Goal: Ask a question

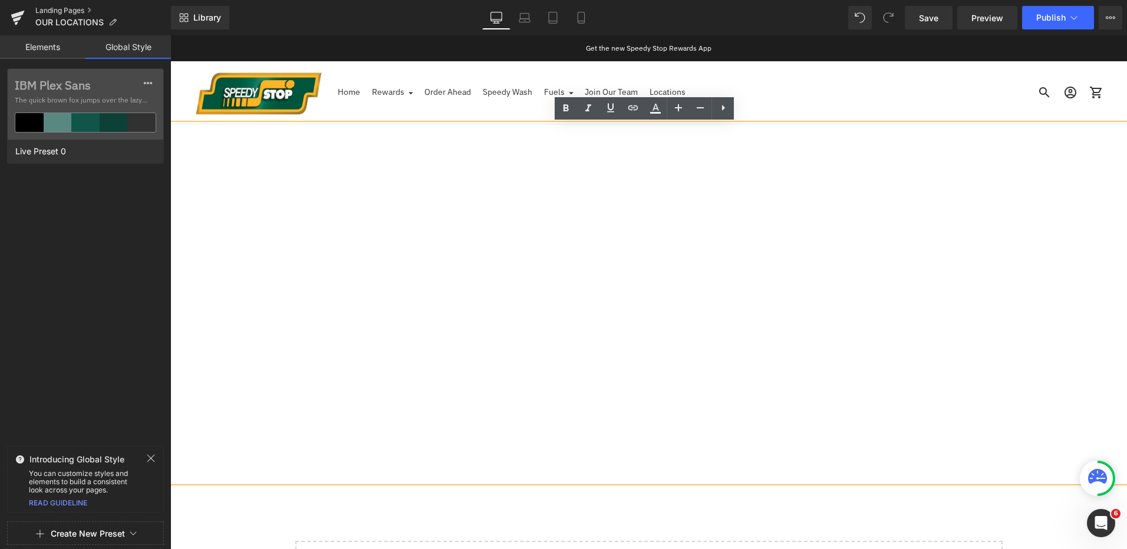
click at [78, 12] on link "Landing Pages" at bounding box center [103, 10] width 136 height 9
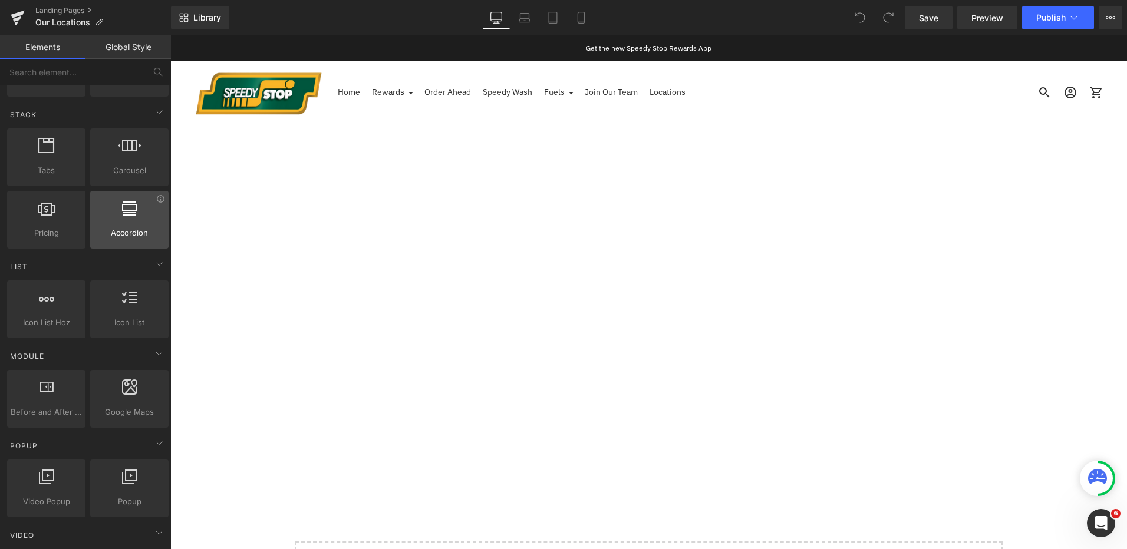
scroll to position [354, 0]
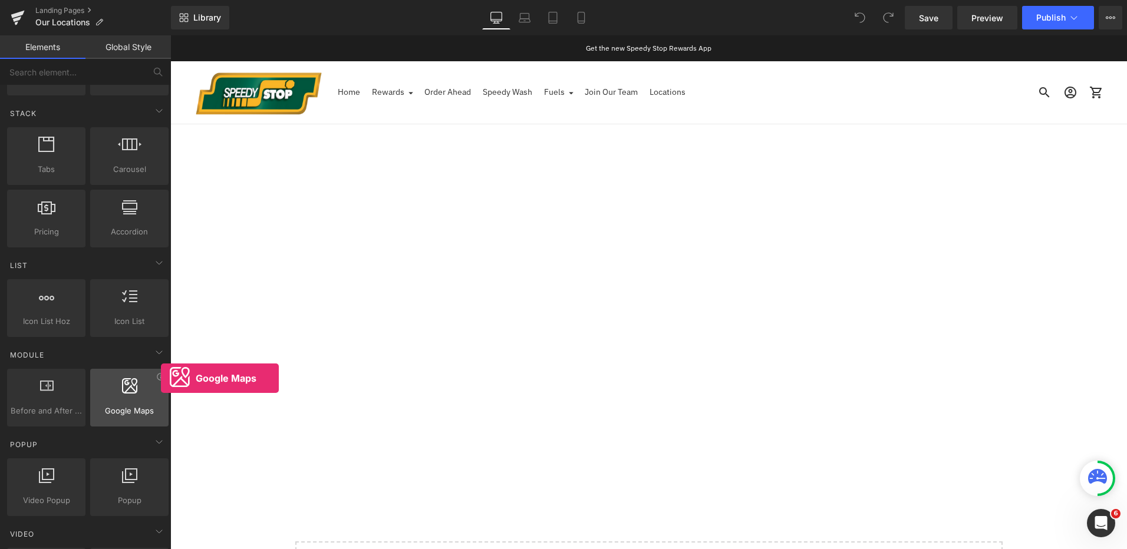
click at [161, 378] on div "Google Maps google, maps, locations, positions, addresses, directions" at bounding box center [129, 398] width 78 height 58
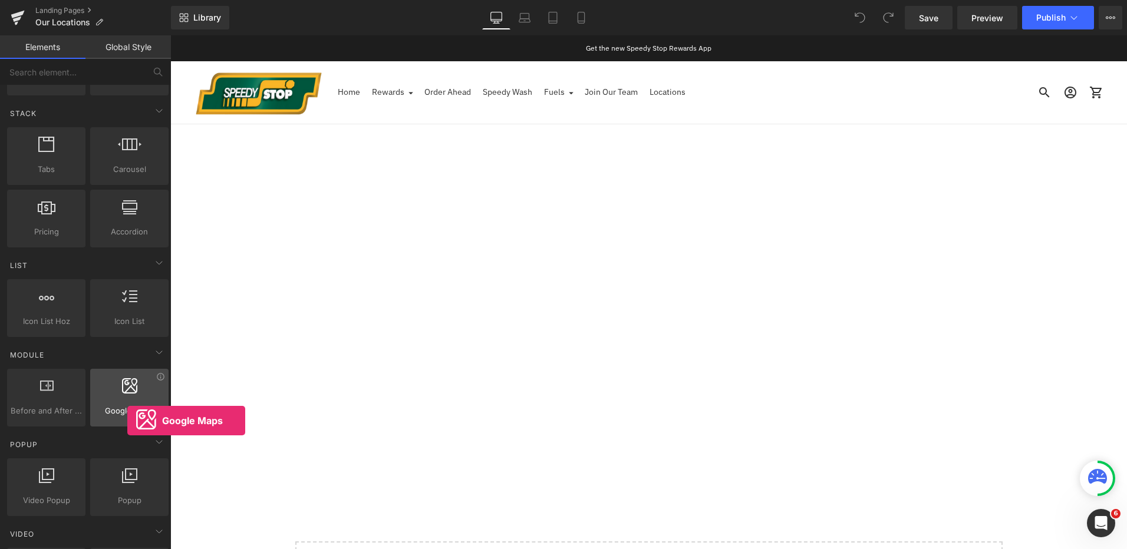
click at [127, 421] on div "Google Maps google, maps, locations, positions, addresses, directions" at bounding box center [129, 398] width 78 height 58
click at [116, 413] on span "Google Maps" at bounding box center [129, 411] width 71 height 12
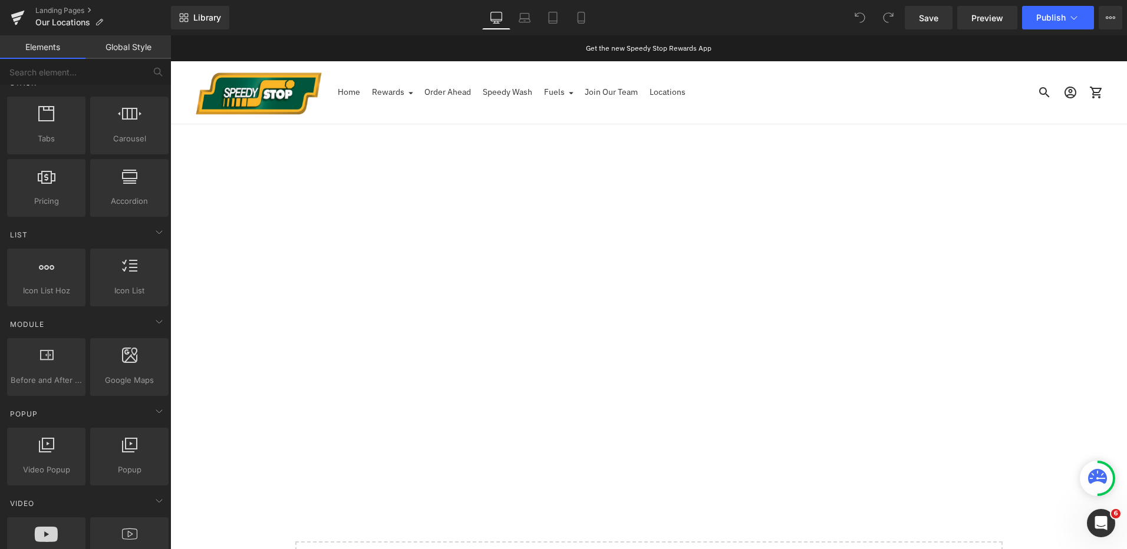
scroll to position [413, 0]
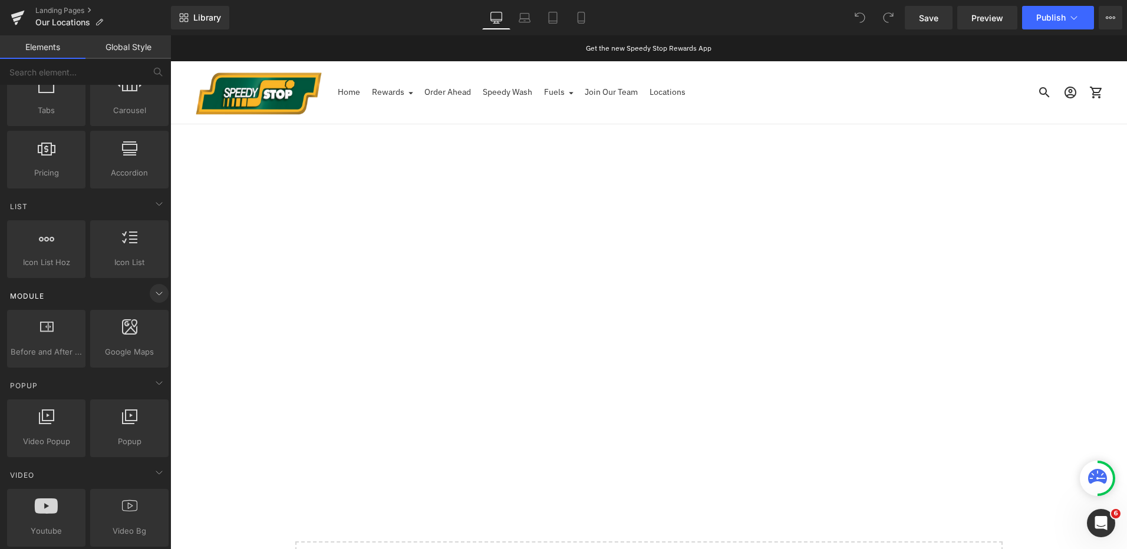
click at [152, 294] on icon at bounding box center [159, 293] width 14 height 14
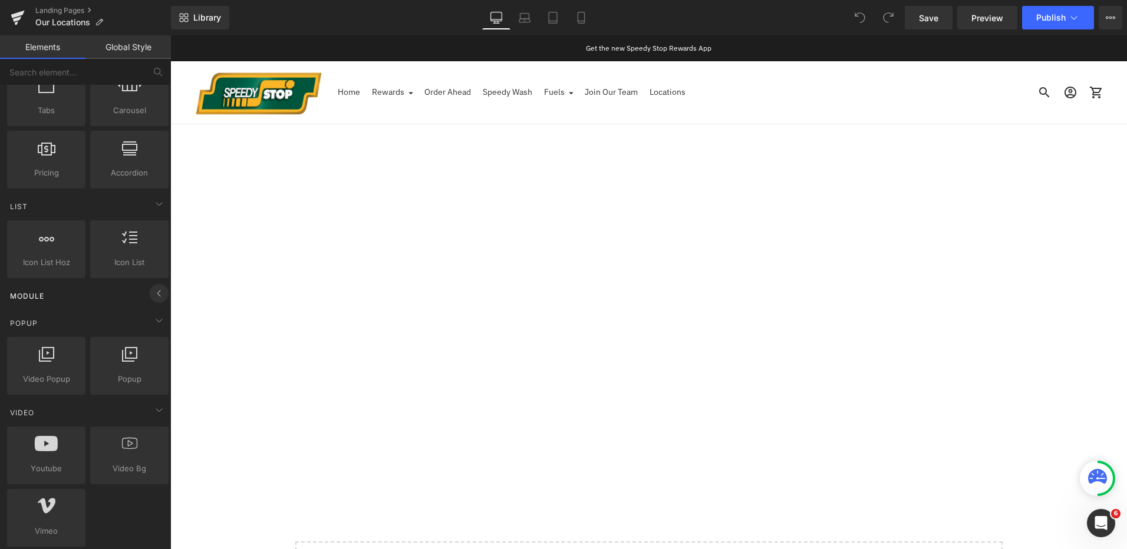
click at [152, 294] on icon at bounding box center [159, 293] width 14 height 14
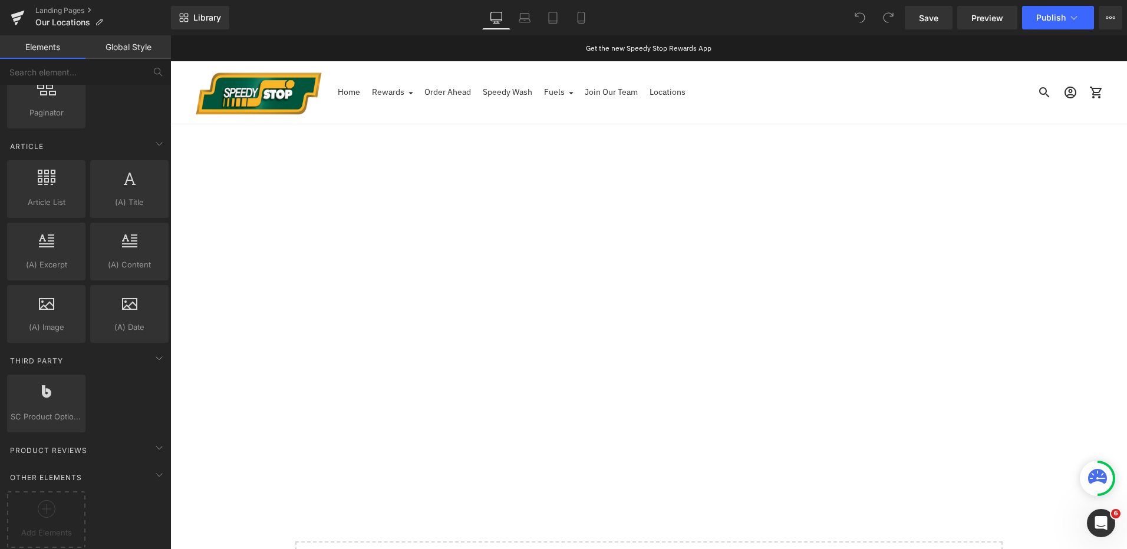
scroll to position [2073, 0]
click at [80, 401] on div "SC Product Options reviews,bold,products,options" at bounding box center [46, 404] width 78 height 58
click at [51, 416] on div "SC Product Options reviews,bold,products,options" at bounding box center [46, 404] width 78 height 58
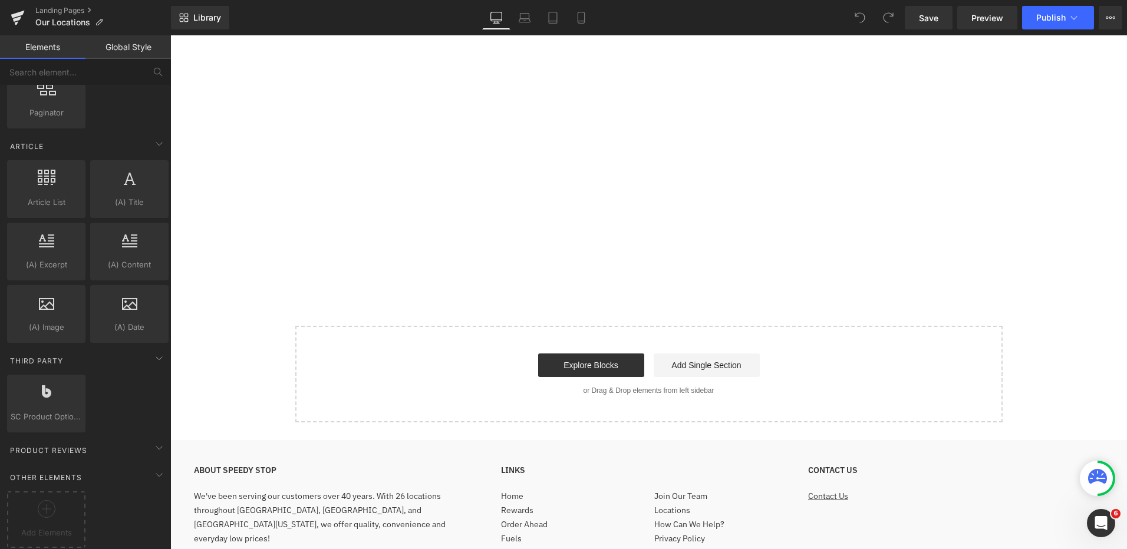
scroll to position [0, 0]
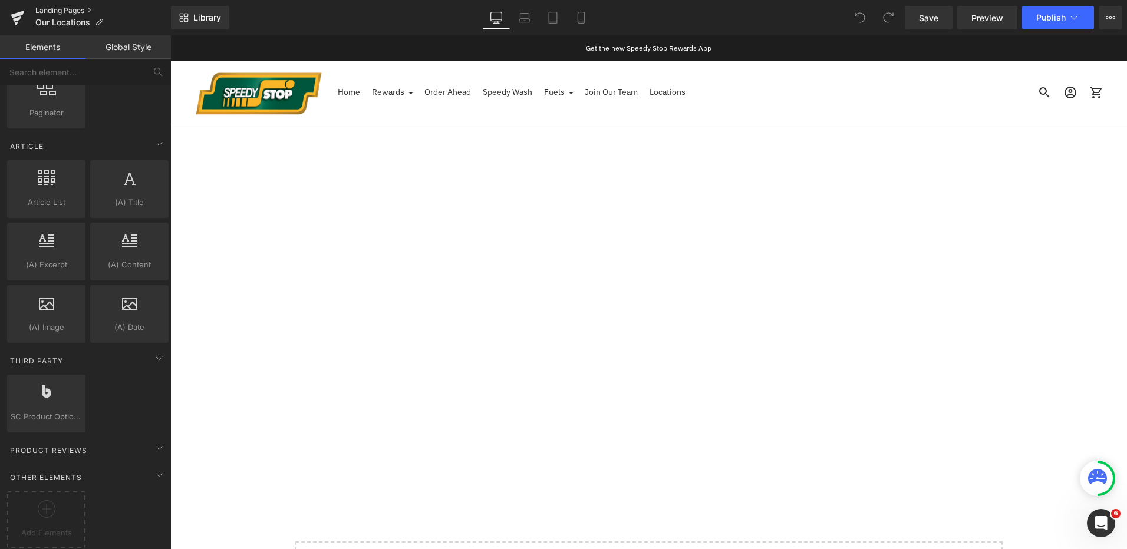
click at [71, 9] on link "Landing Pages" at bounding box center [103, 10] width 136 height 9
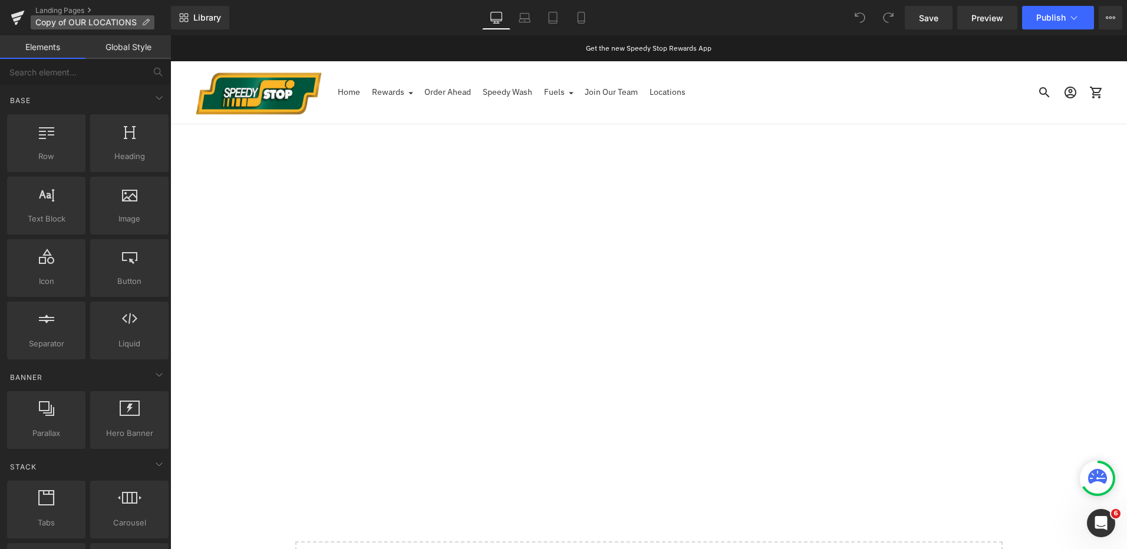
click at [146, 22] on icon at bounding box center [145, 22] width 8 height 8
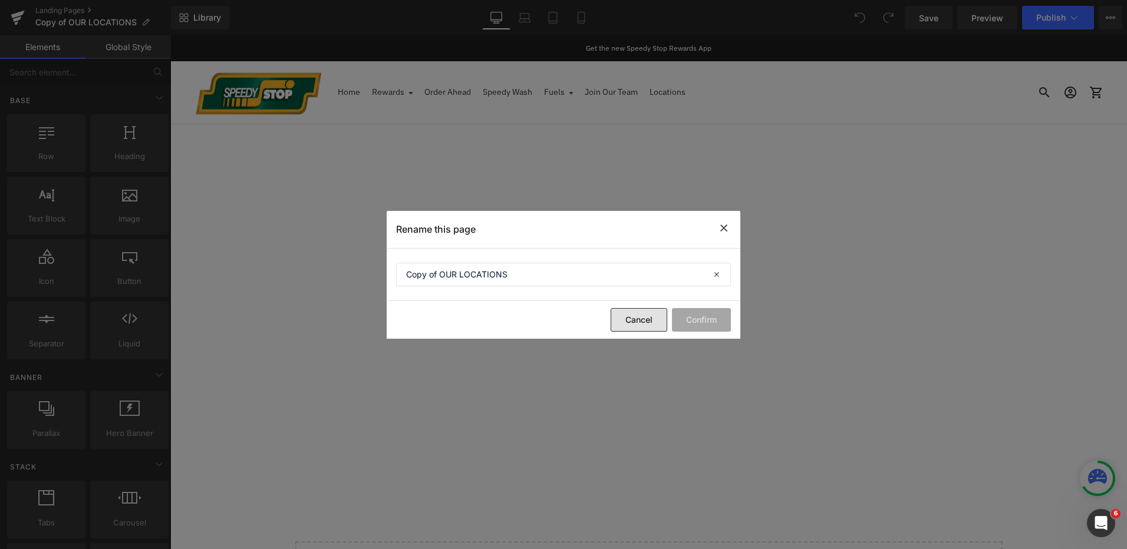
click at [643, 325] on button "Cancel" at bounding box center [639, 320] width 57 height 24
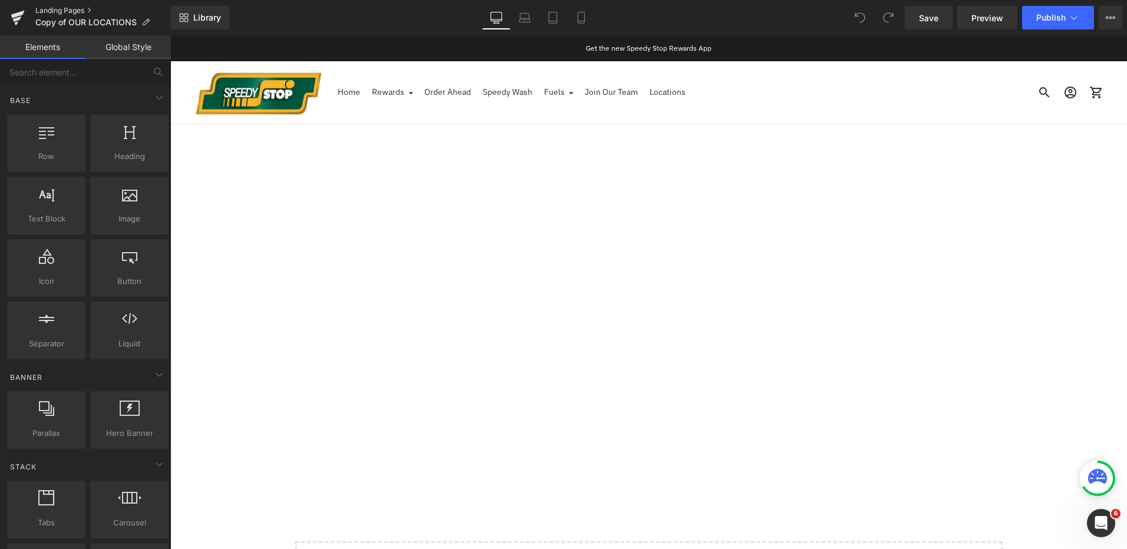
click at [73, 7] on link "Landing Pages" at bounding box center [103, 10] width 136 height 9
click at [1103, 520] on icon "Open Intercom Messenger" at bounding box center [1099, 521] width 19 height 19
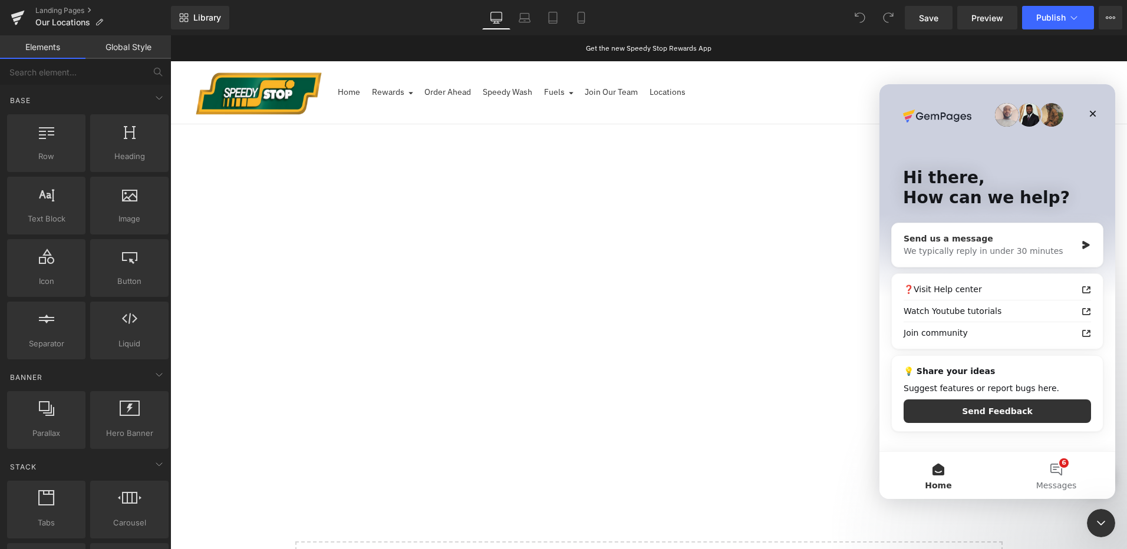
click at [1003, 251] on div "We typically reply in under 30 minutes" at bounding box center [990, 251] width 173 height 12
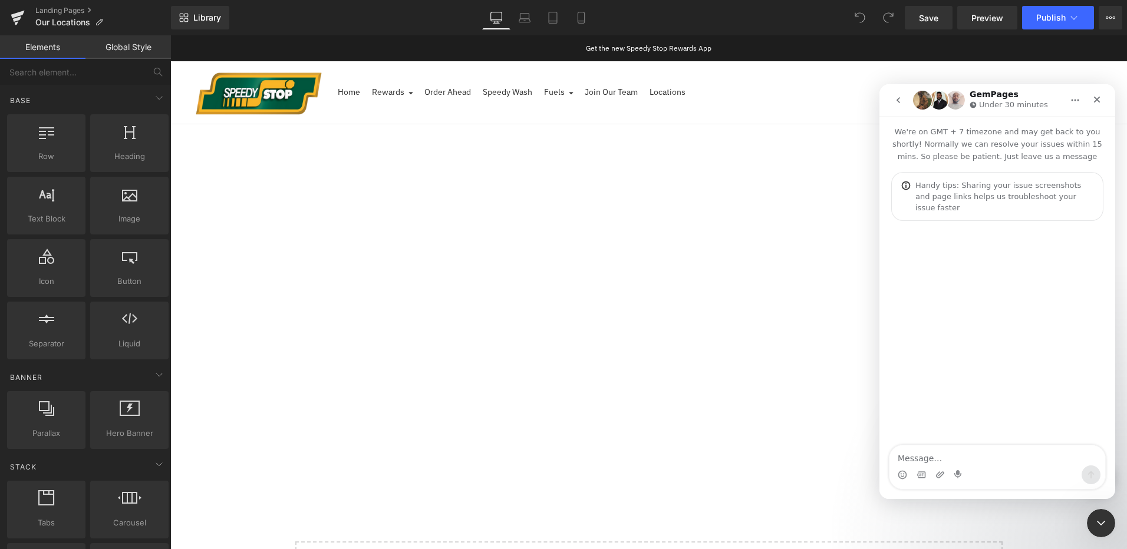
click at [989, 452] on textarea "Message…" at bounding box center [997, 456] width 216 height 20
type textarea "I'm needing some help - How do I remove Speedy Stop #88 from our locations page…"
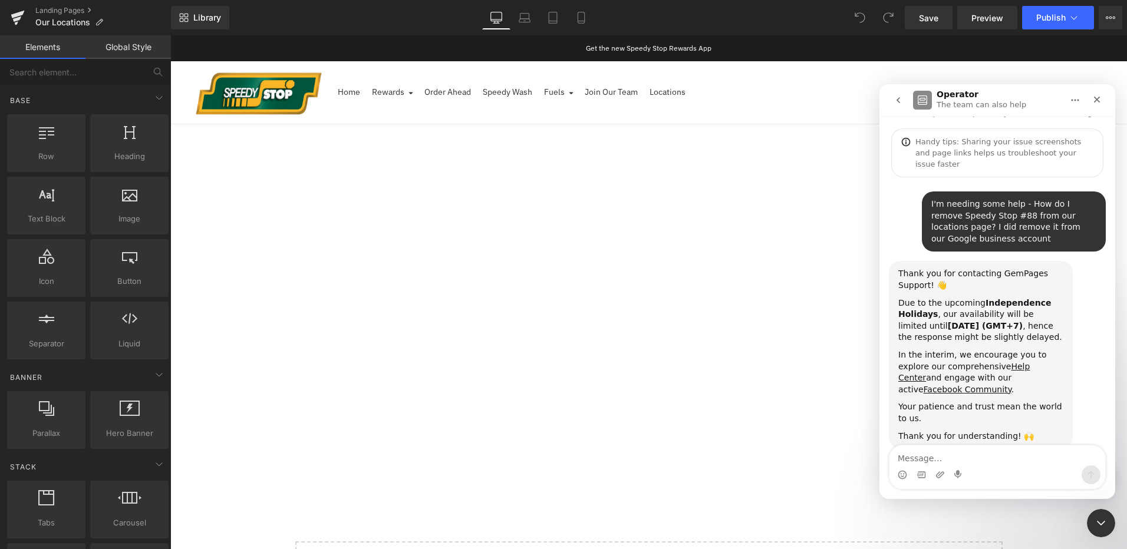
scroll to position [50, 0]
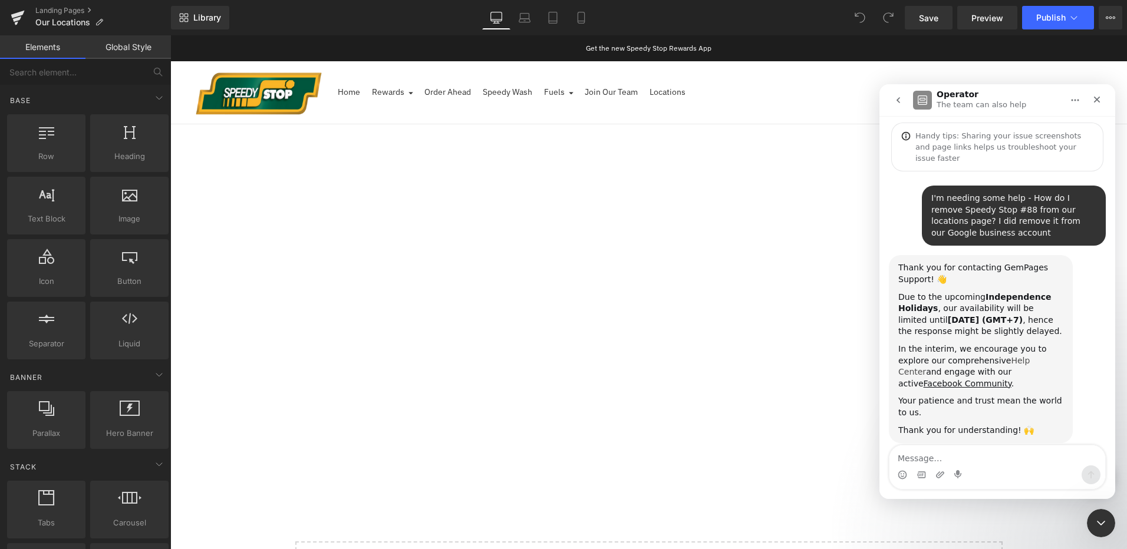
click at [993, 356] on link "Help Center" at bounding box center [963, 366] width 131 height 21
drag, startPoint x: 1017, startPoint y: 187, endPoint x: 1083, endPoint y: 212, distance: 70.5
click at [1083, 212] on div "I'm needing some help - How do I remove Speedy Stop #88 from our locations page…" at bounding box center [1013, 216] width 165 height 46
drag, startPoint x: 1083, startPoint y: 212, endPoint x: 1026, endPoint y: 205, distance: 57.6
copy div "How do I remove Speedy Stop #88 from our locations page? I did remove it from o…"
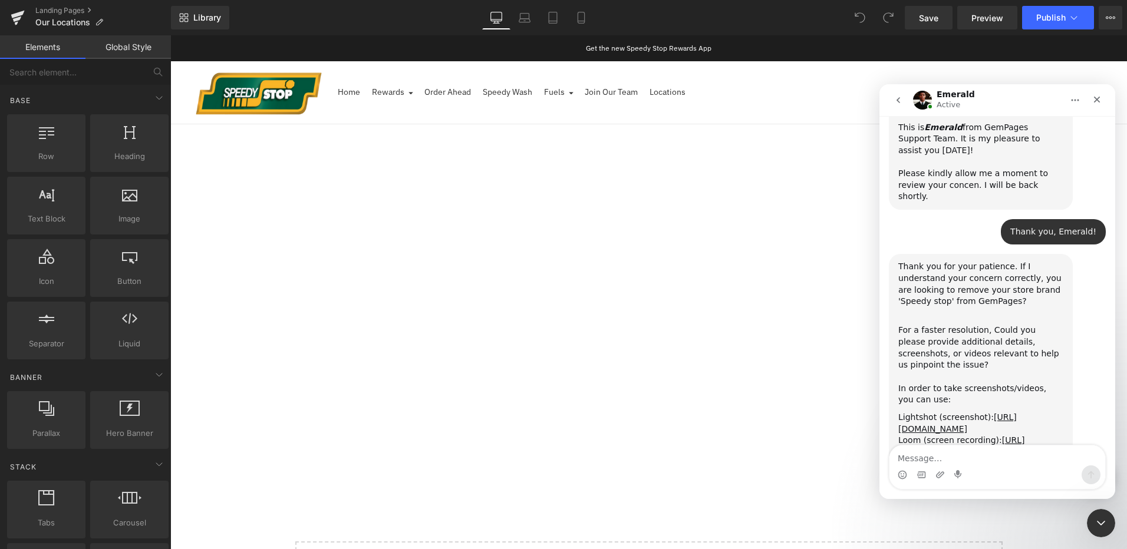
scroll to position [472, 0]
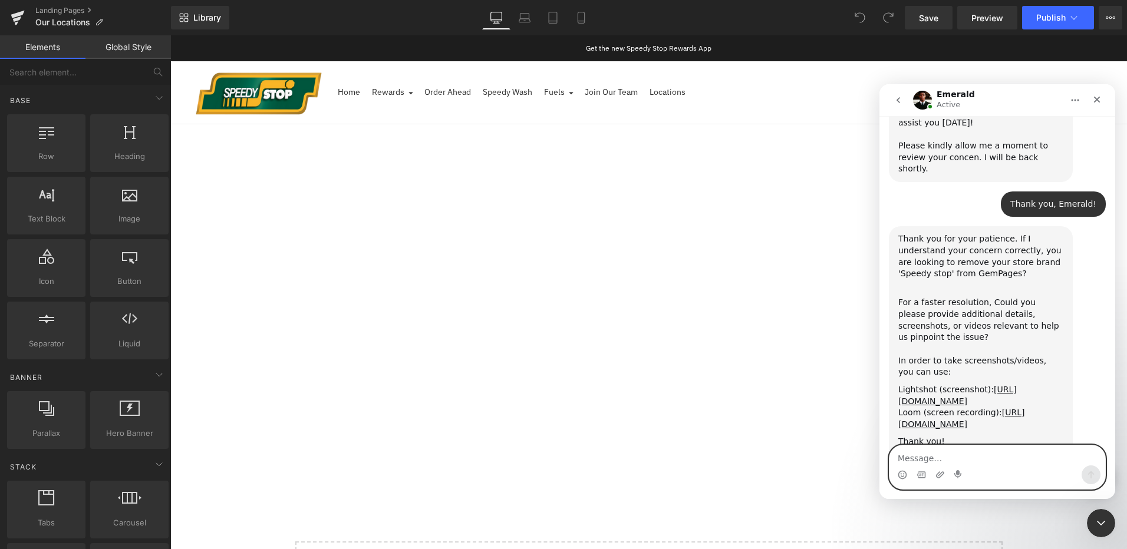
click at [969, 450] on textarea "Message…" at bounding box center [997, 456] width 216 height 20
type textarea "I just want to remove one of them - see snip"
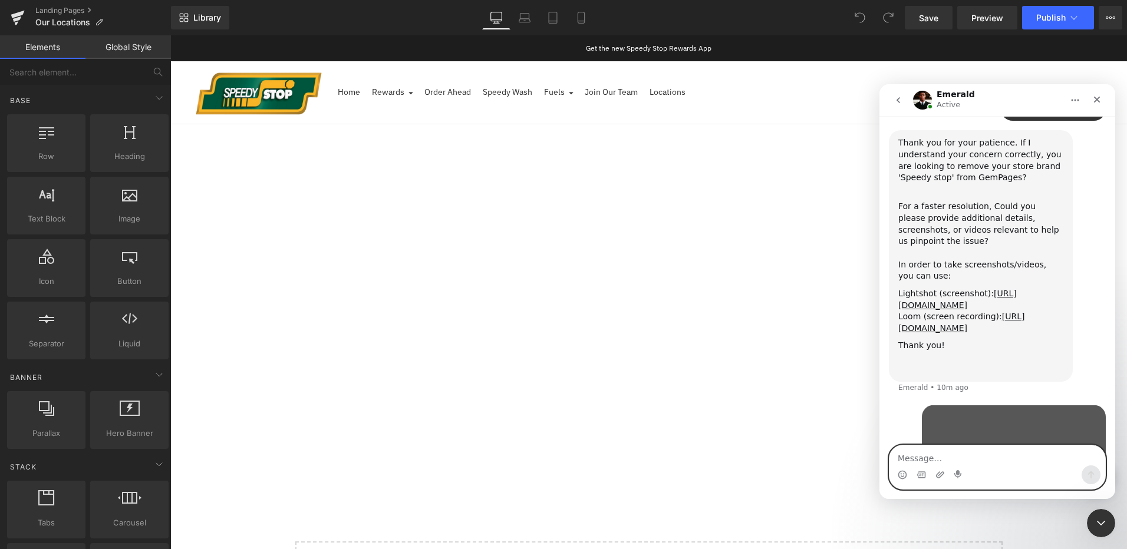
scroll to position [591, 0]
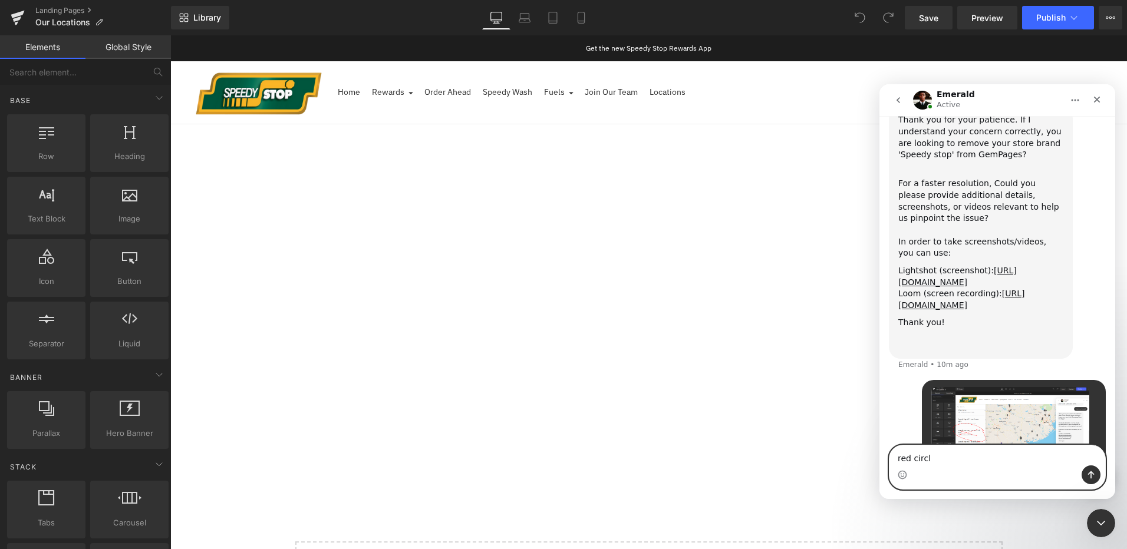
type textarea "red circle"
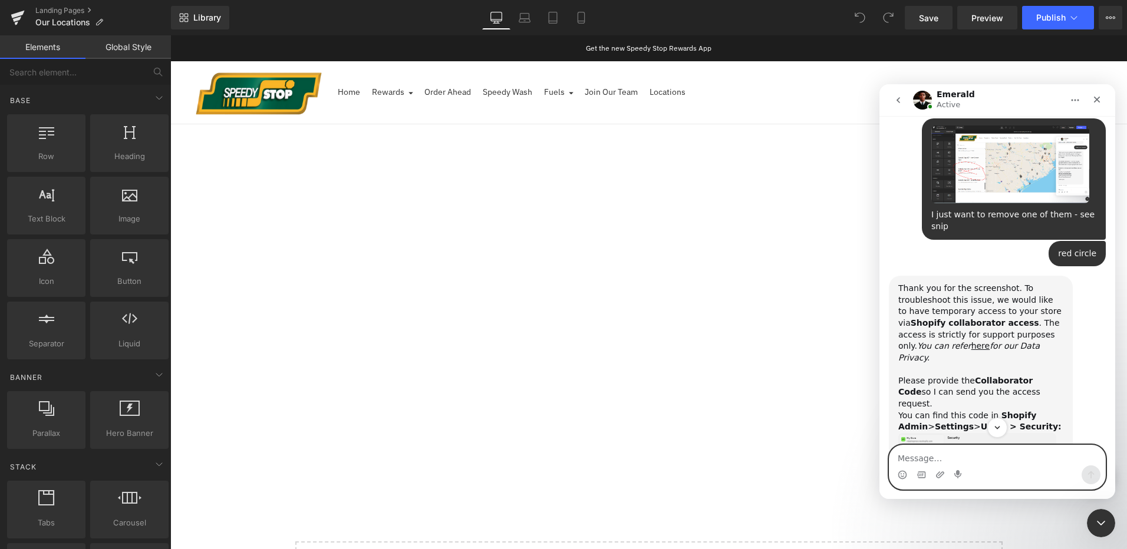
scroll to position [848, 0]
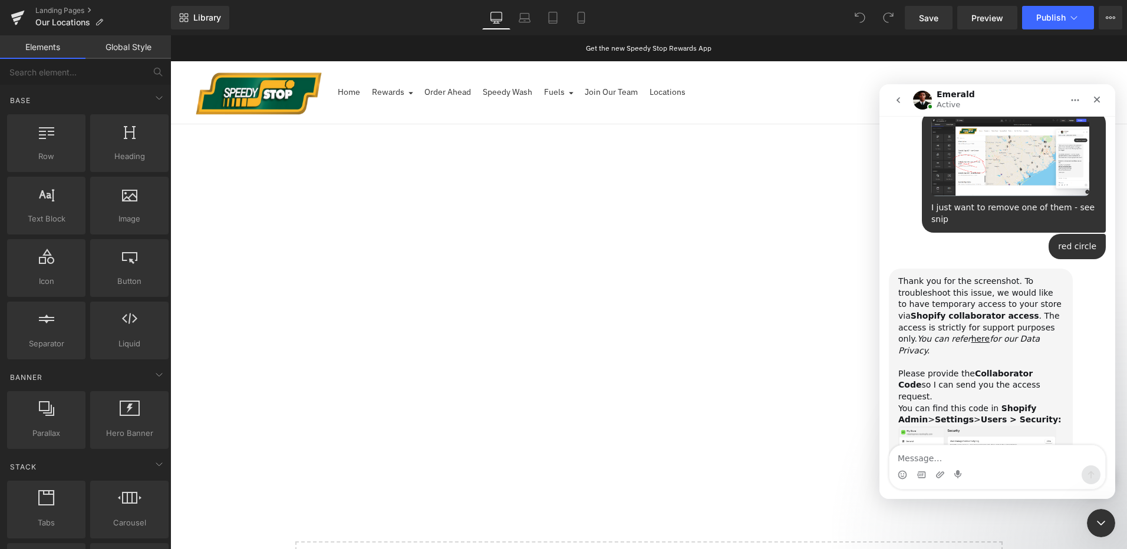
click at [969, 426] on img "Emerald says…" at bounding box center [977, 457] width 158 height 62
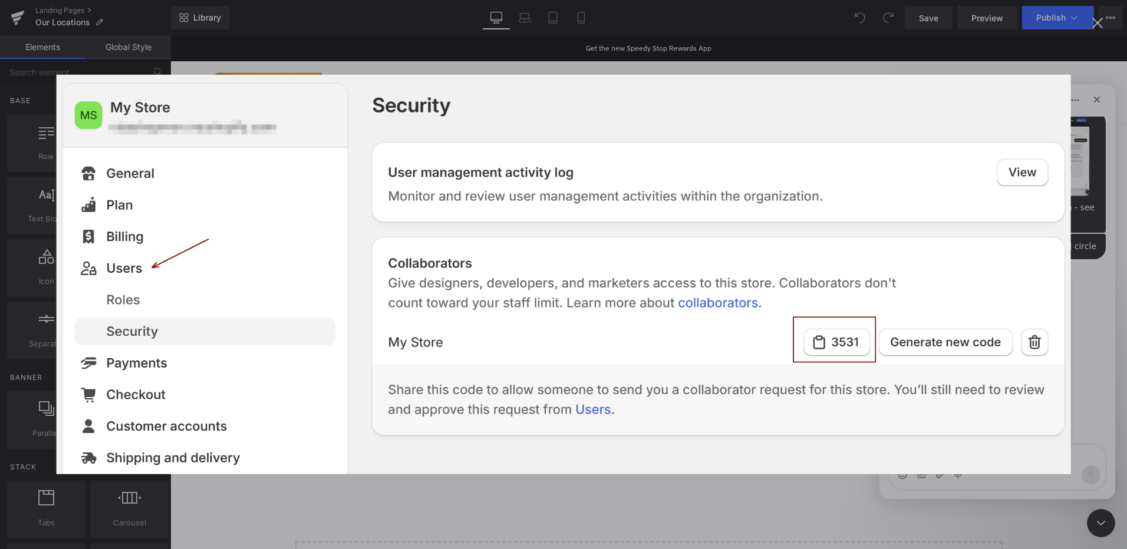
click at [229, 56] on div "Intercom messenger" at bounding box center [563, 274] width 1127 height 549
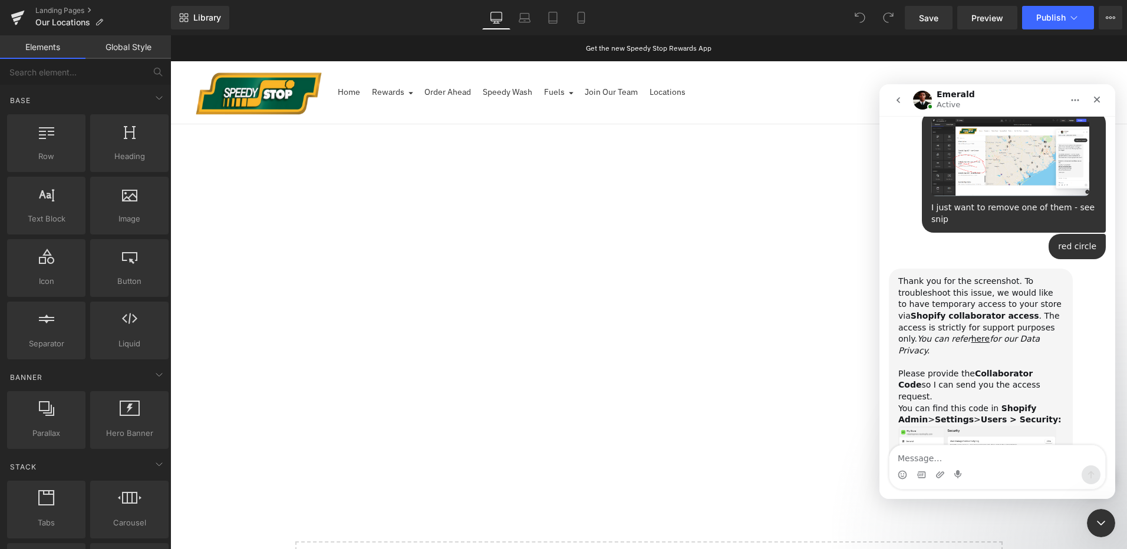
click at [1112, 16] on div at bounding box center [563, 257] width 1127 height 514
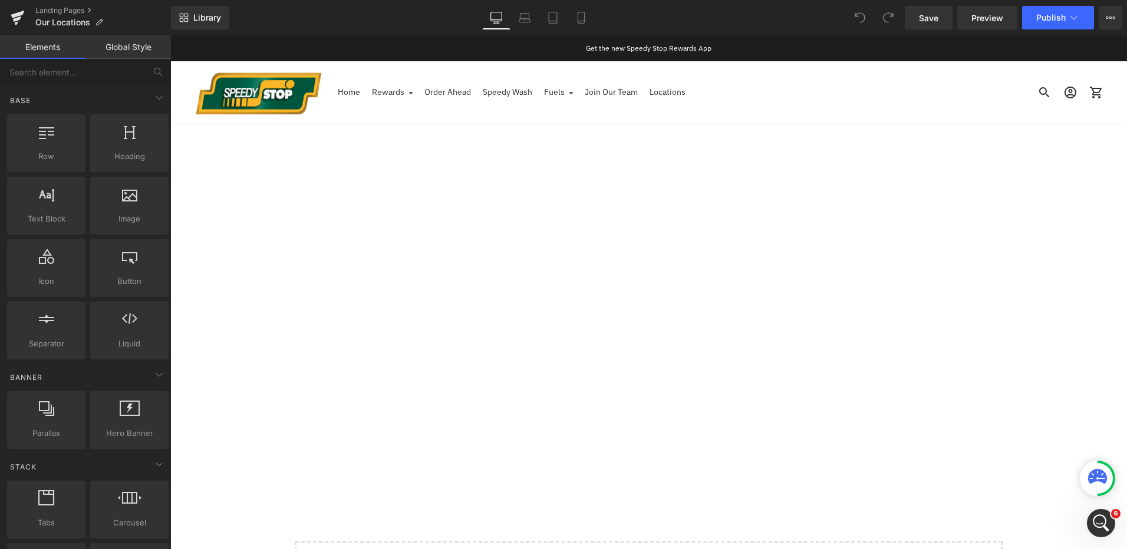
scroll to position [836, 0]
click at [1112, 16] on icon at bounding box center [1110, 17] width 9 height 9
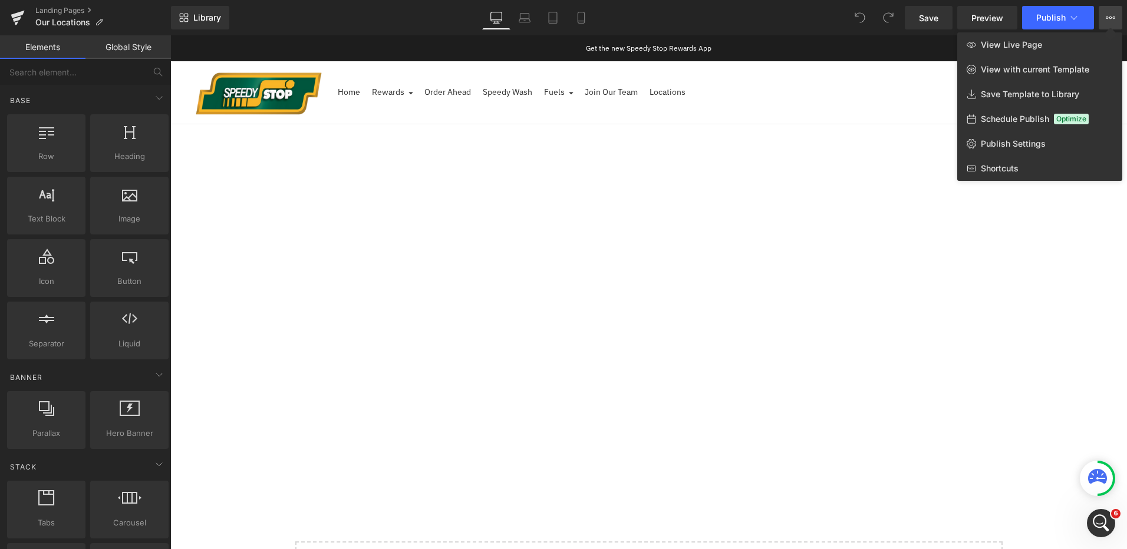
click at [307, 83] on div at bounding box center [648, 292] width 957 height 514
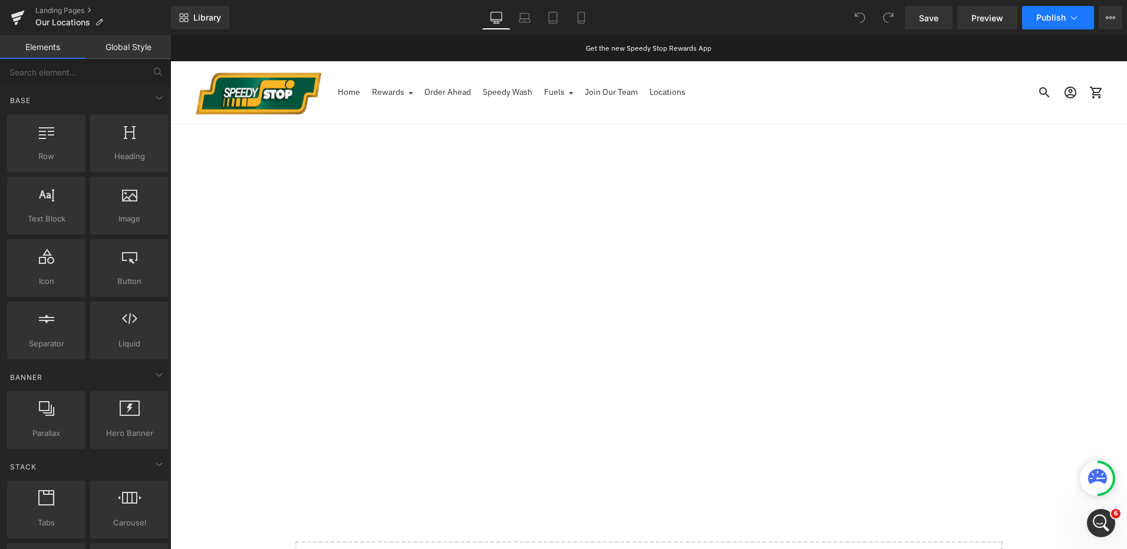
click at [1078, 19] on icon at bounding box center [1074, 18] width 12 height 12
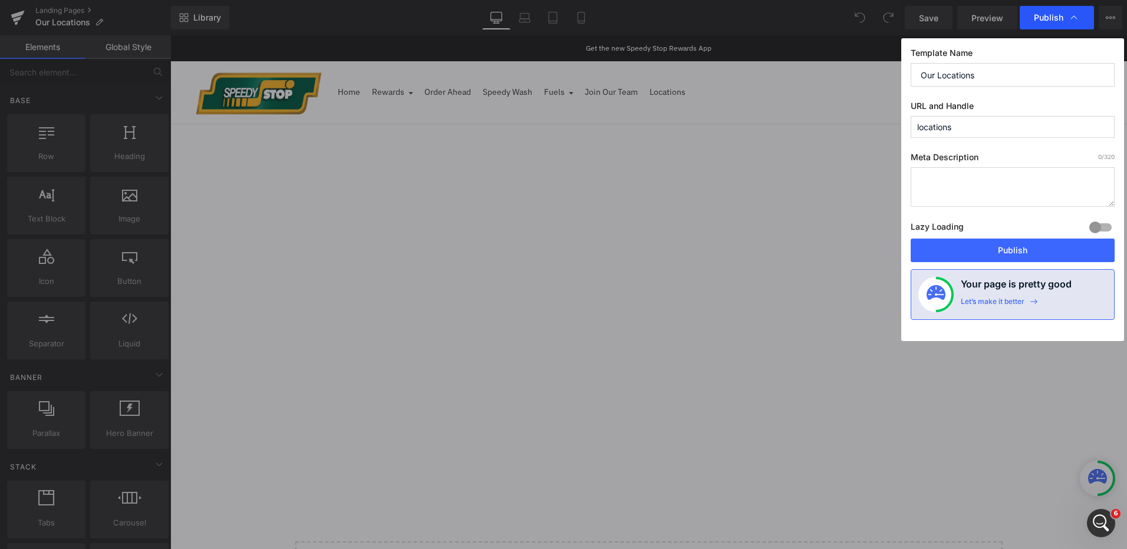
click at [1080, 16] on div "Publish" at bounding box center [1057, 18] width 74 height 24
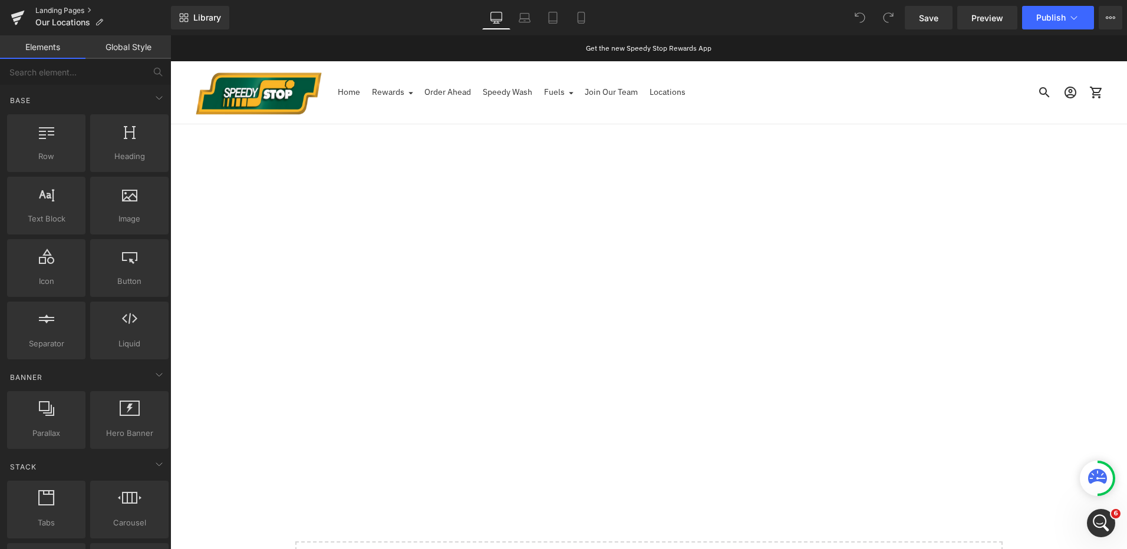
click at [90, 9] on link "Landing Pages" at bounding box center [103, 10] width 136 height 9
